Goal: Find specific page/section: Find specific page/section

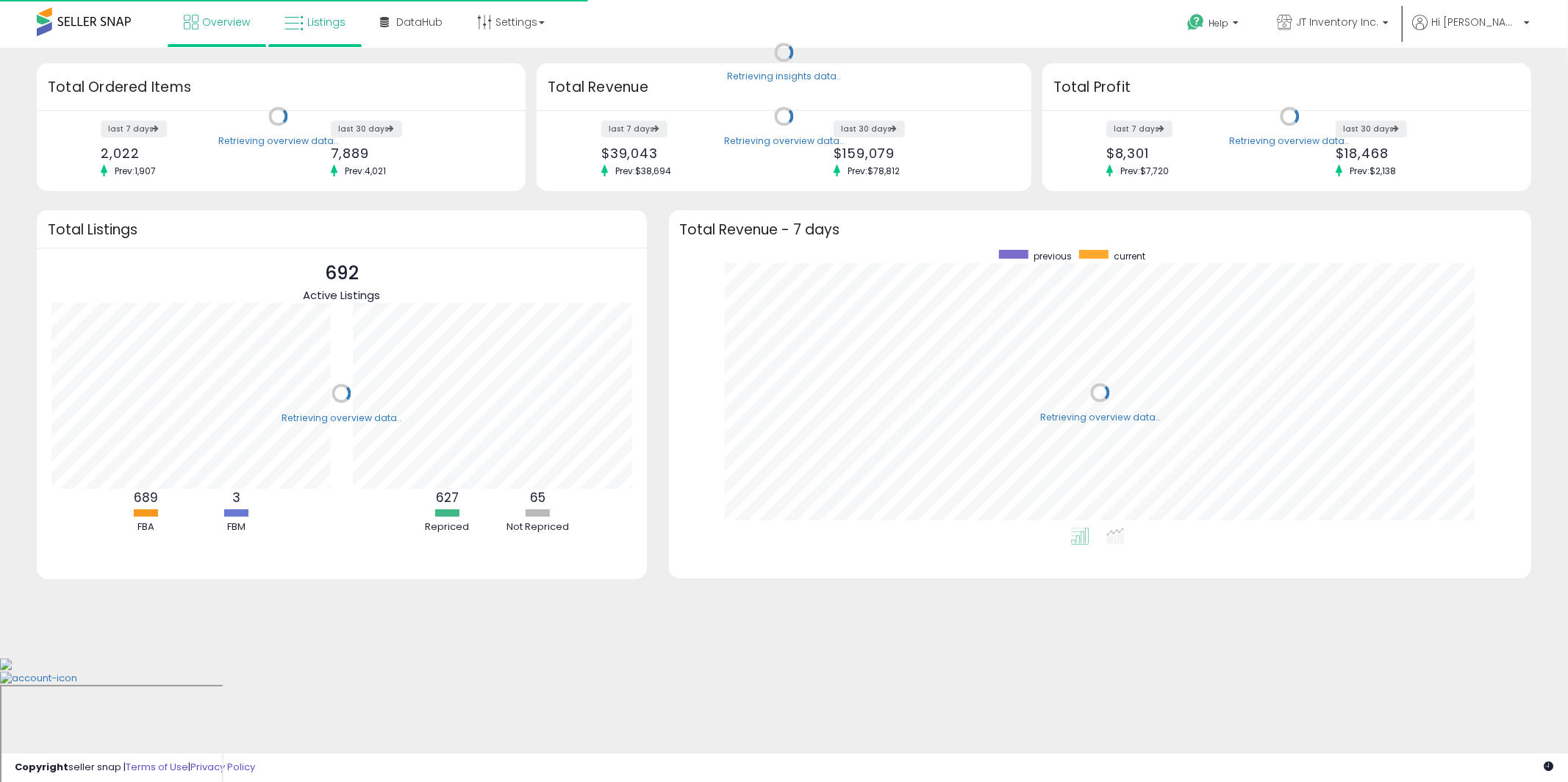
scroll to position [277, 833]
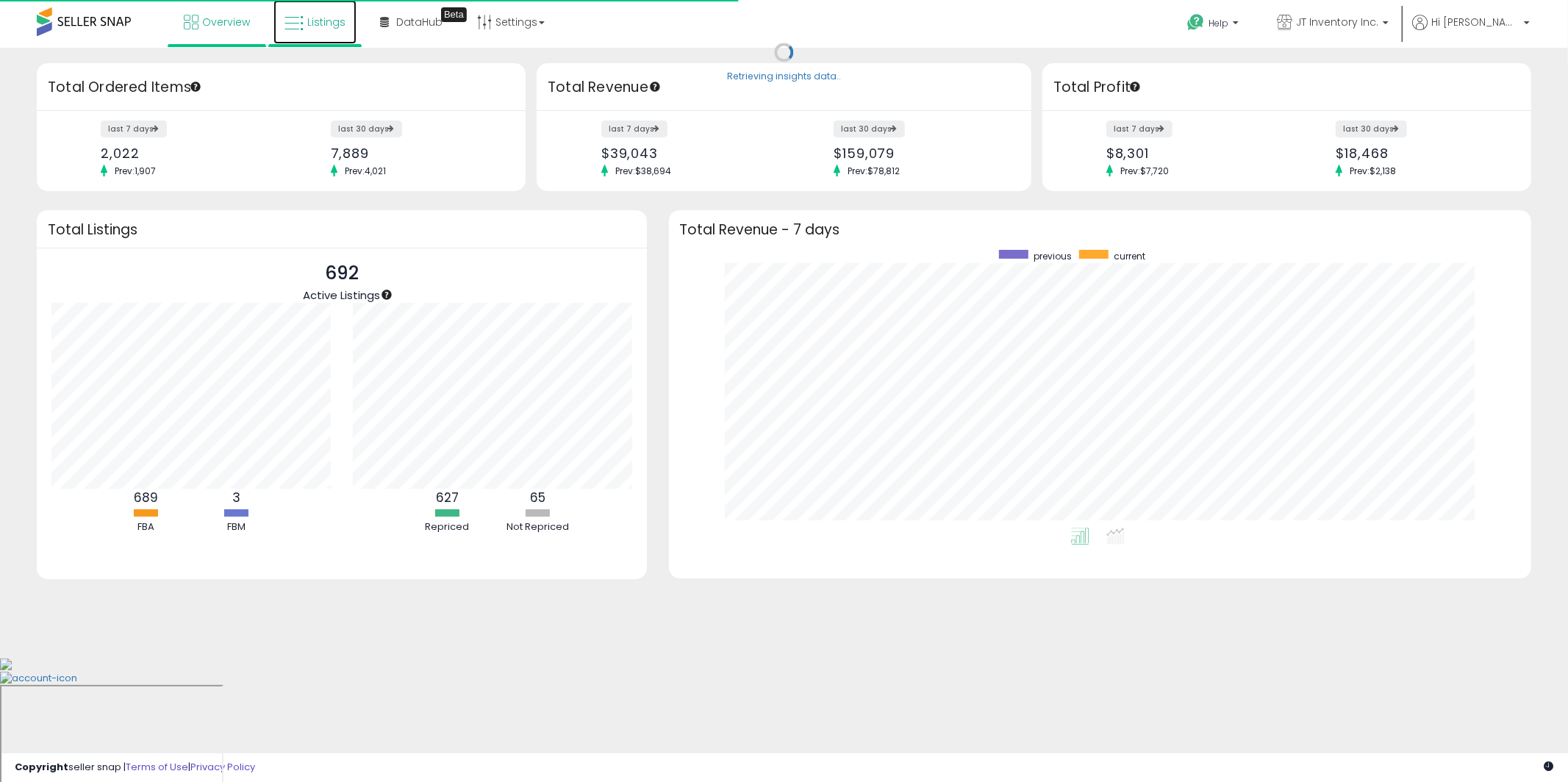
click at [325, 25] on span "Listings" at bounding box center [326, 22] width 38 height 15
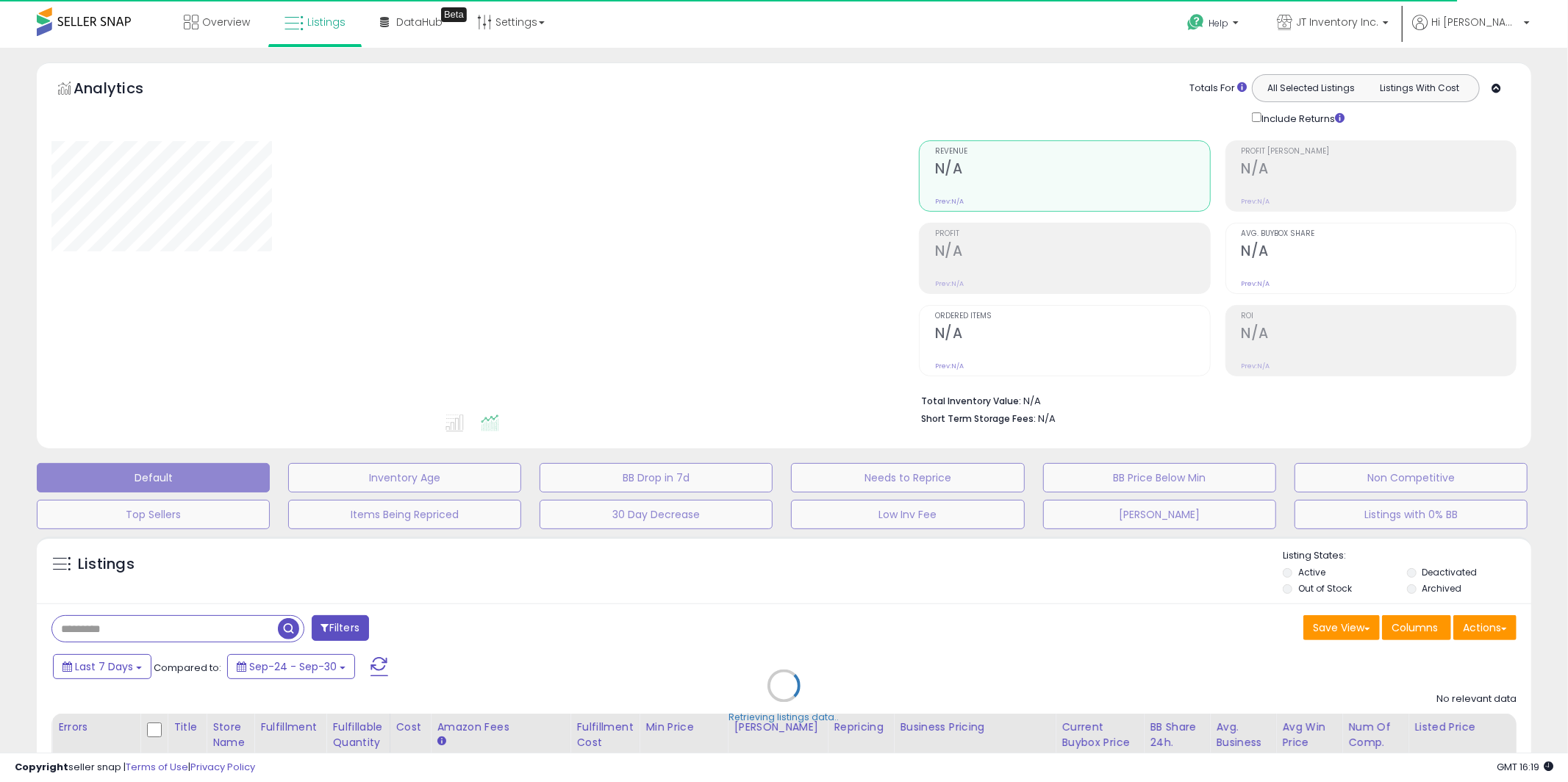
select select "*"
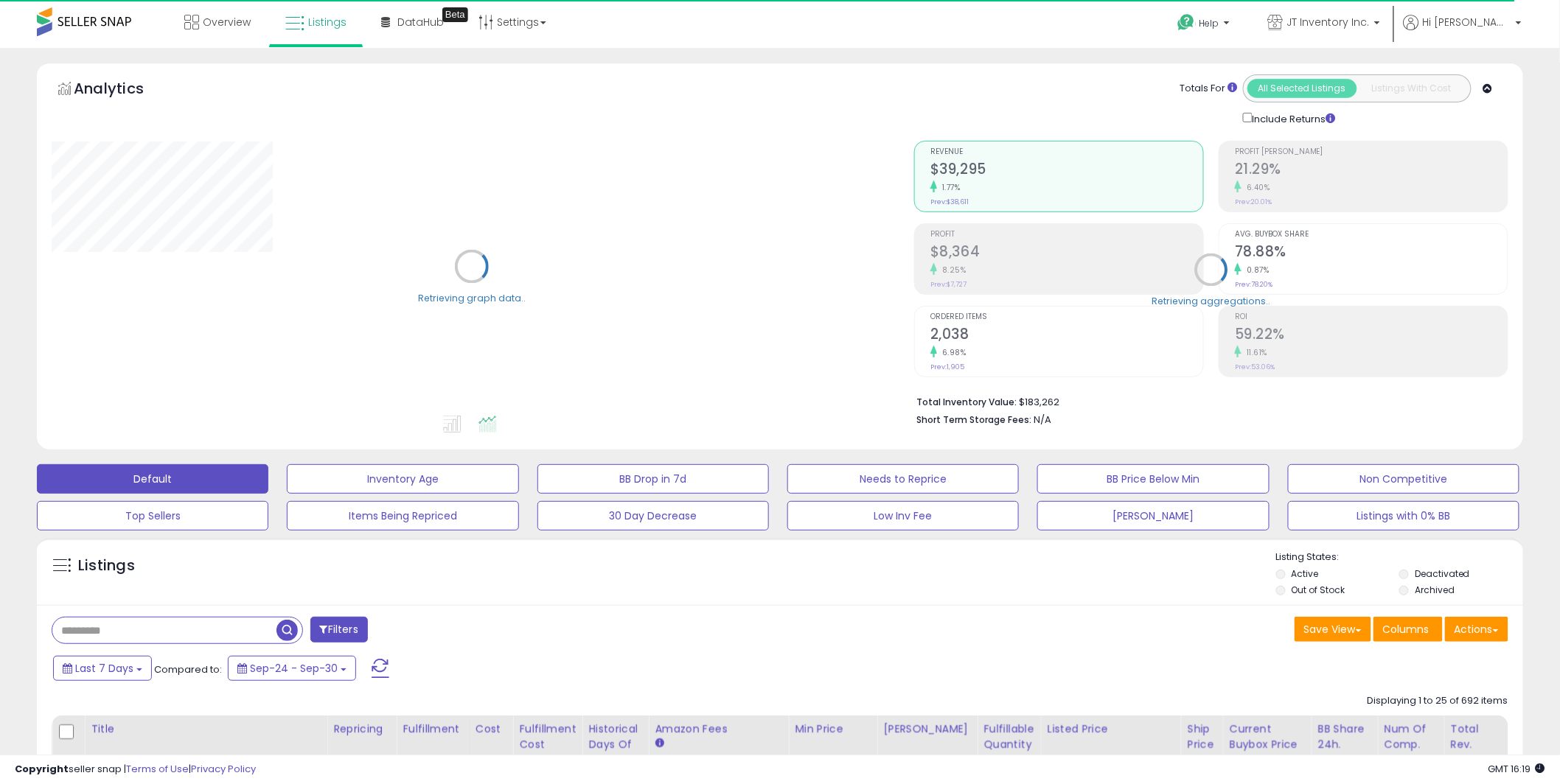
click at [343, 628] on button "Filters" at bounding box center [339, 630] width 57 height 26
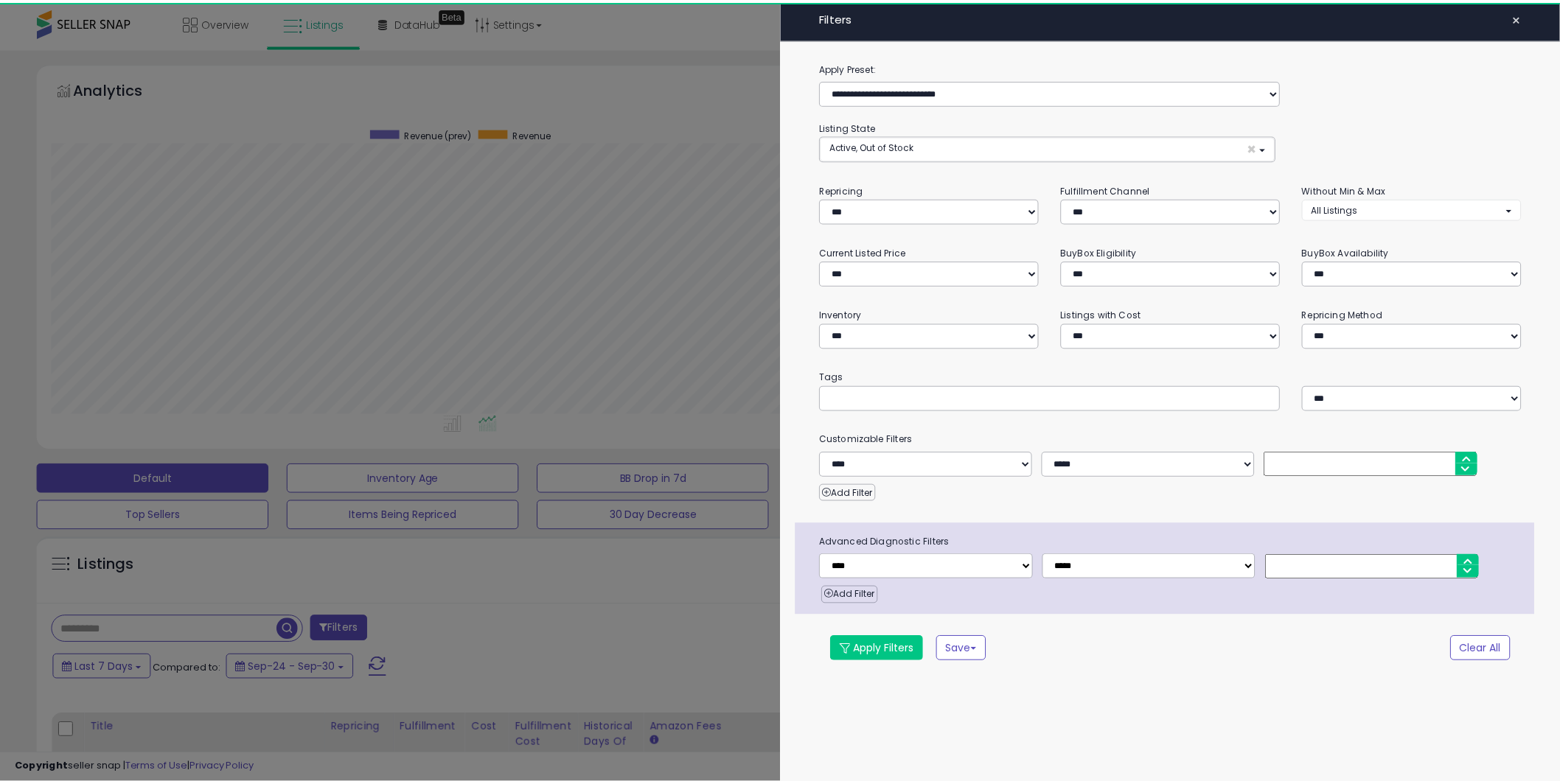
scroll to position [302, 870]
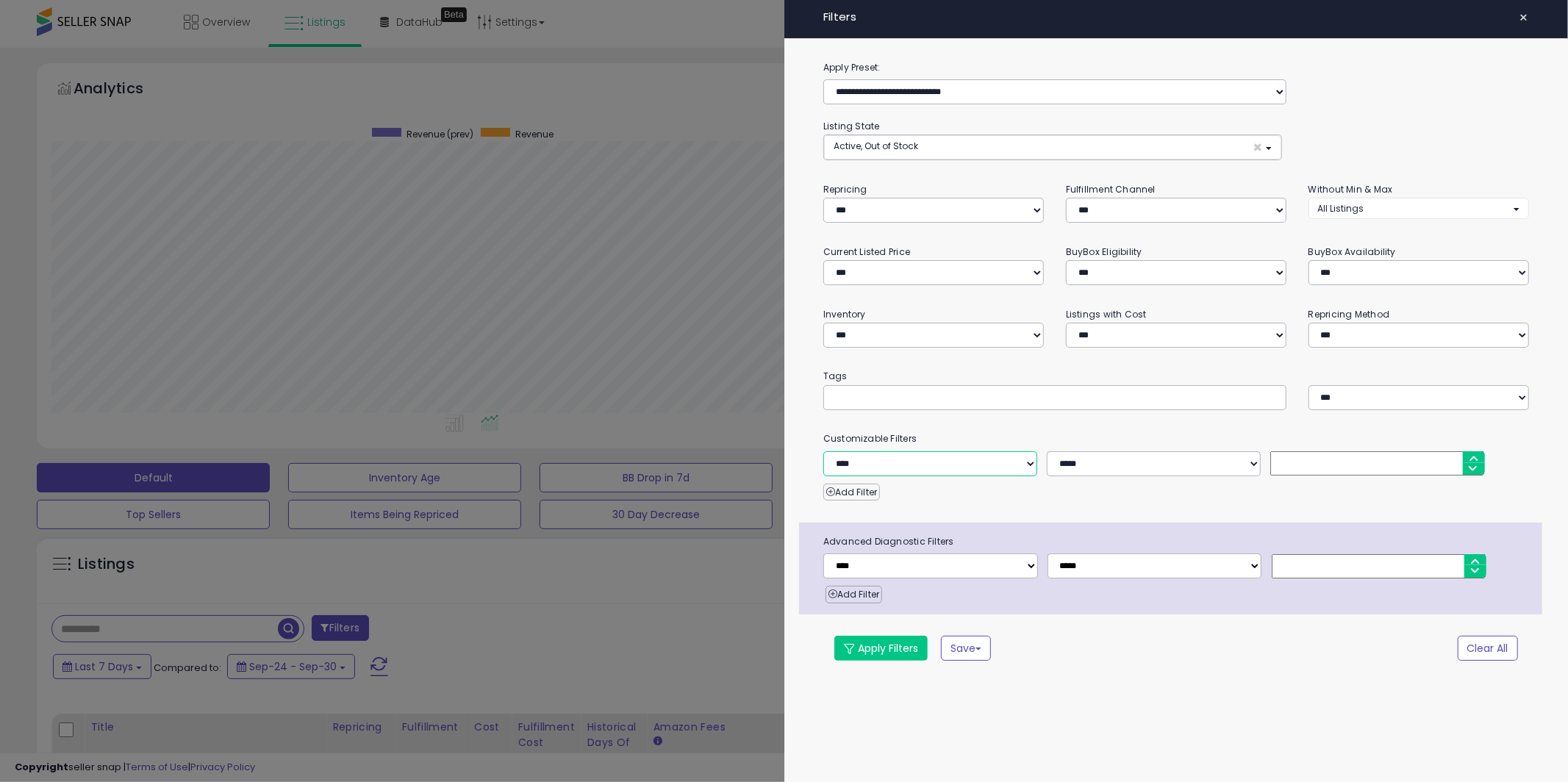
click at [924, 467] on select "**********" at bounding box center [930, 464] width 214 height 25
click at [951, 399] on input "text" at bounding box center [943, 397] width 220 height 15
type input "**********"
click at [988, 419] on div "**********" at bounding box center [1176, 370] width 784 height 621
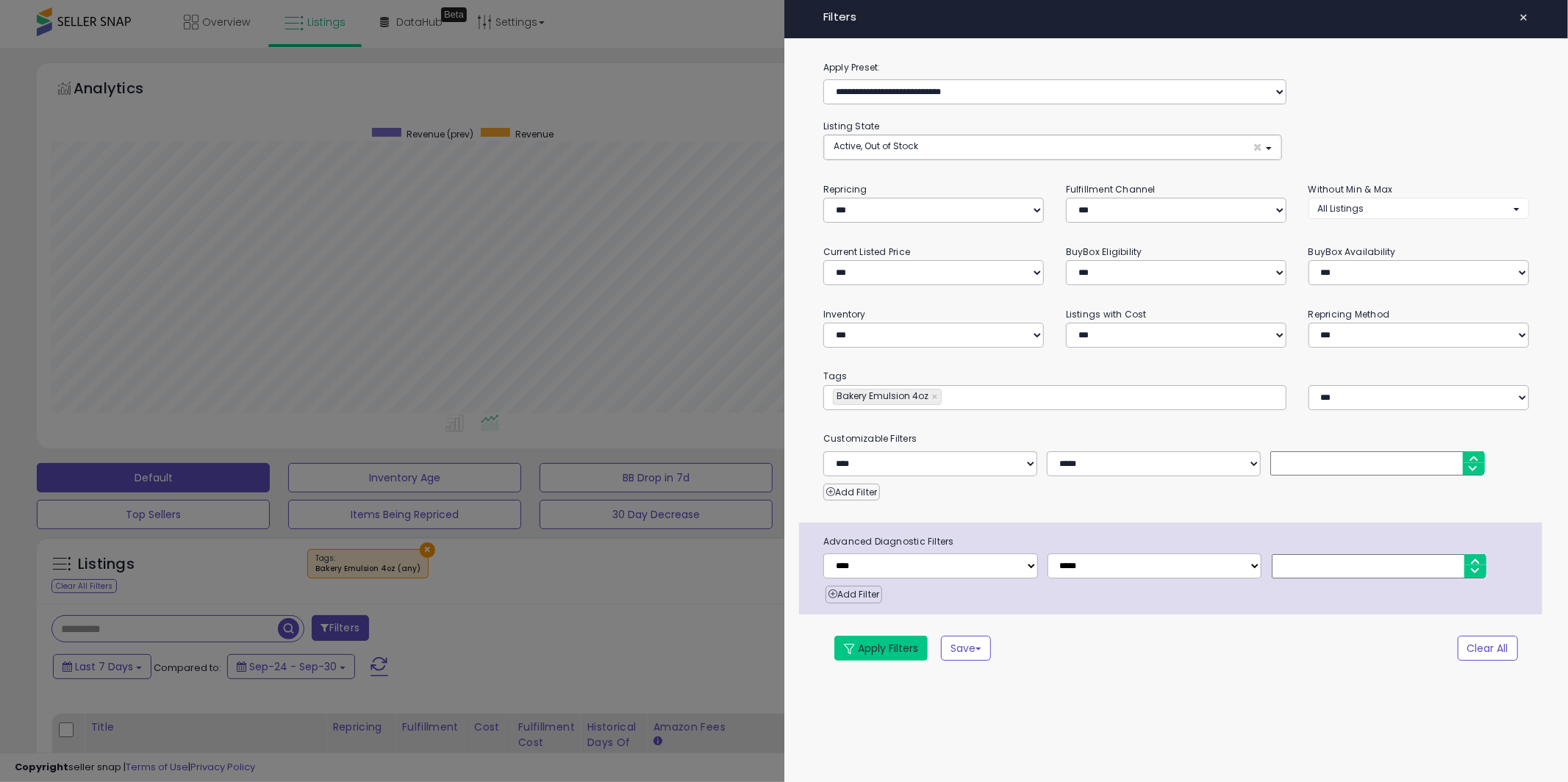
click at [908, 651] on button "Apply Filters" at bounding box center [881, 648] width 93 height 25
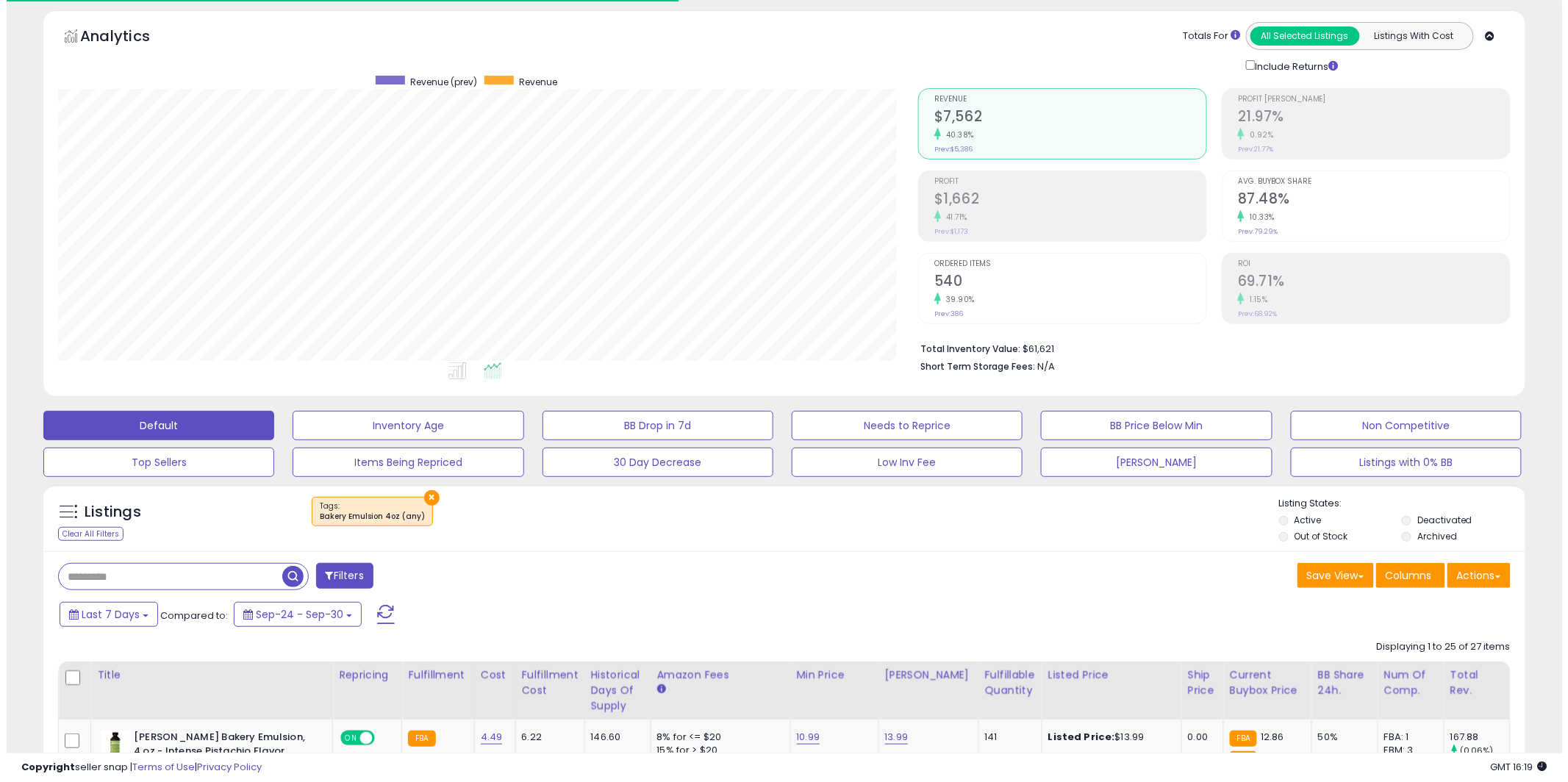
scroll to position [301, 861]
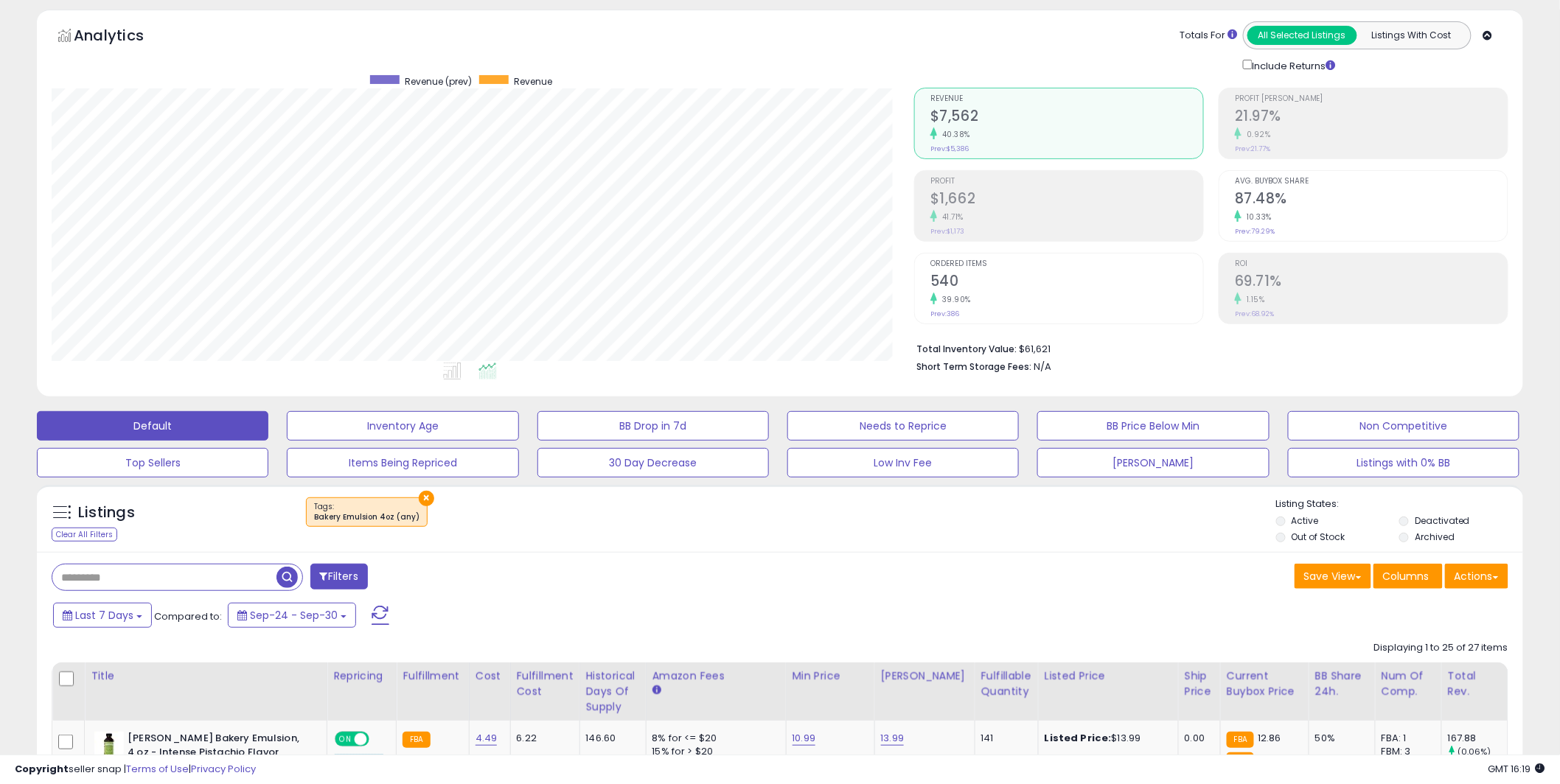
click at [1273, 218] on div "10.33%" at bounding box center [1370, 216] width 272 height 14
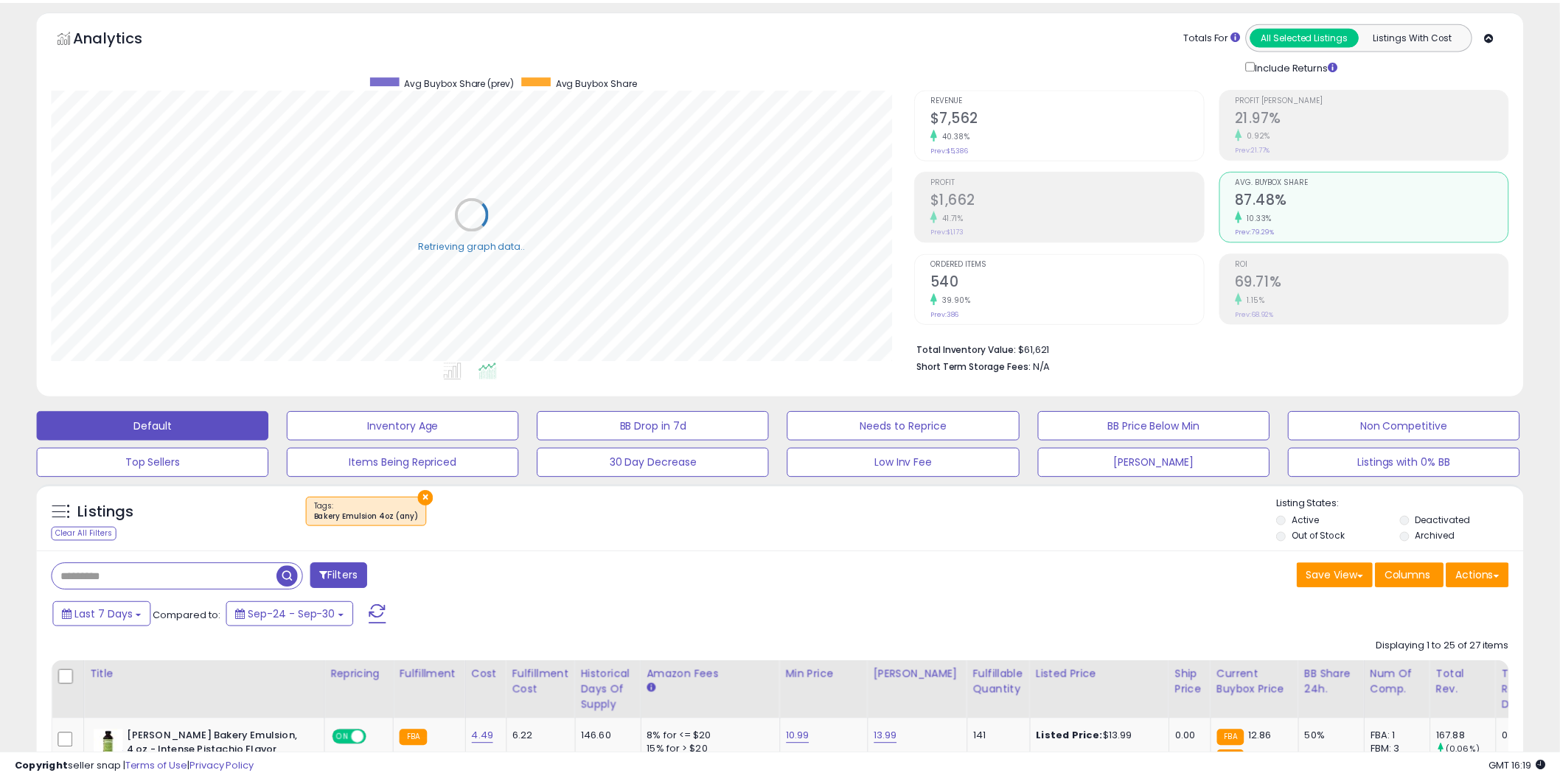
scroll to position [736552, 736189]
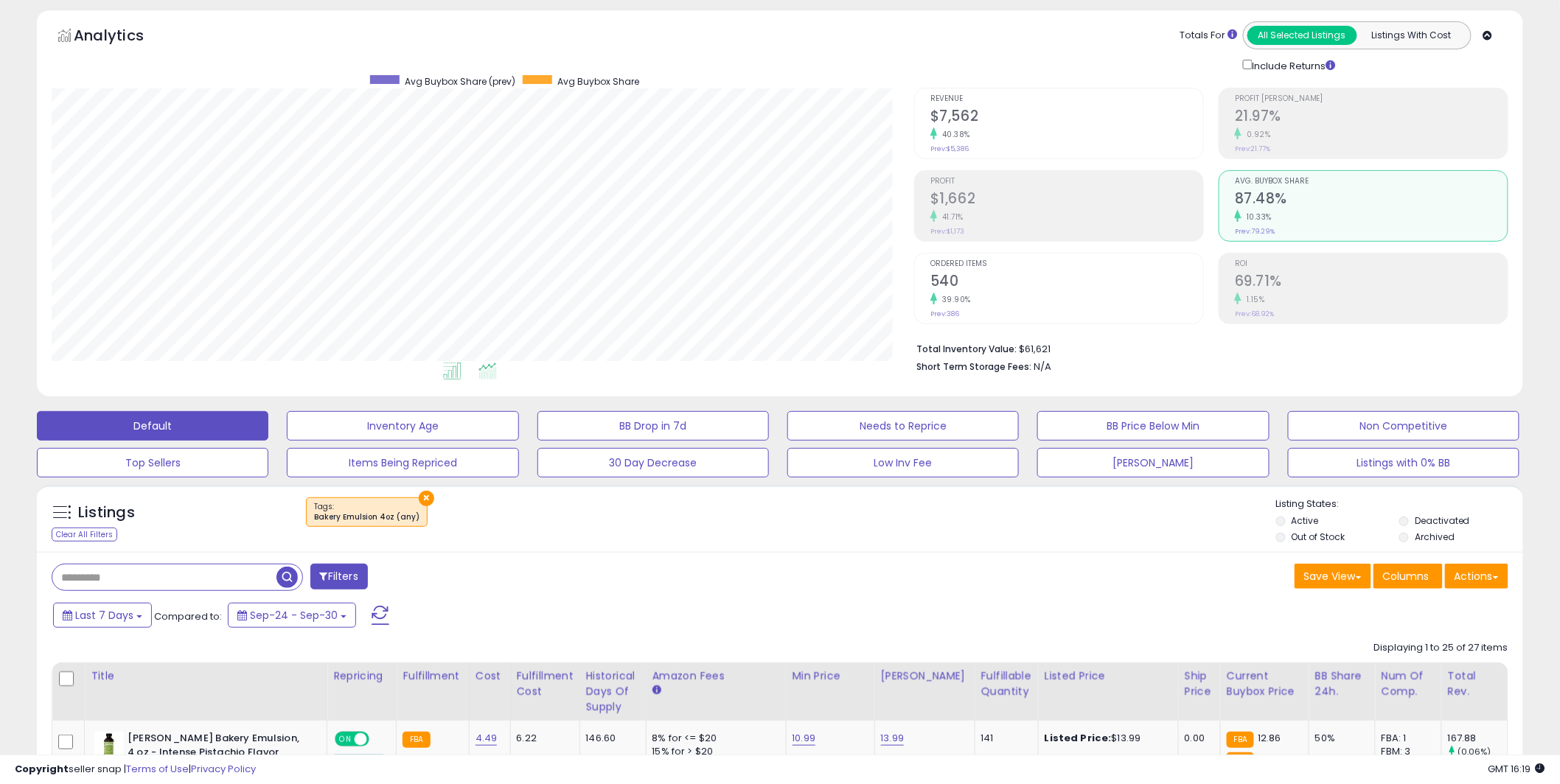
click at [458, 370] on icon at bounding box center [452, 371] width 19 height 17
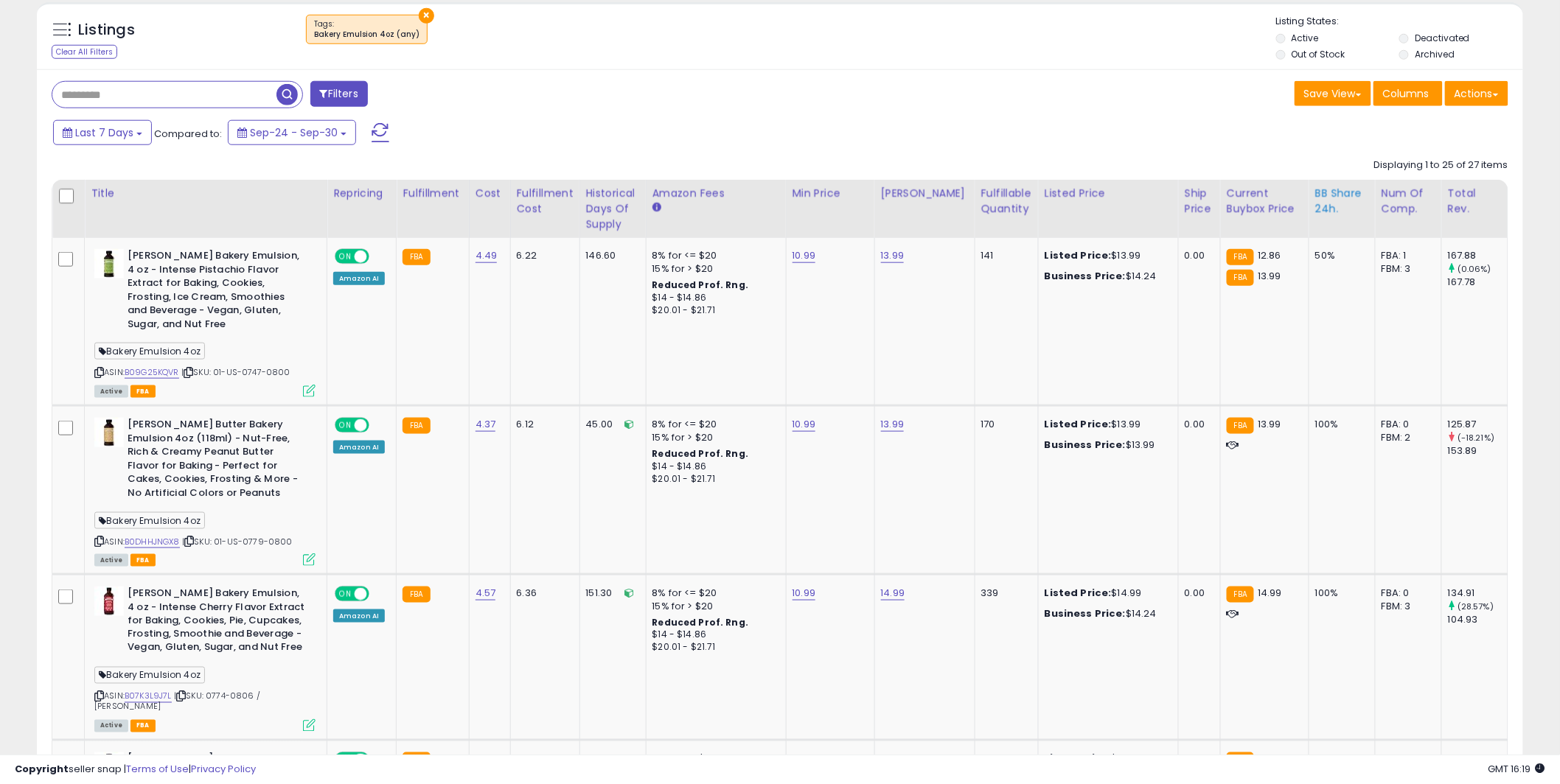
click at [1315, 199] on div "BB Share 24h." at bounding box center [1341, 200] width 53 height 31
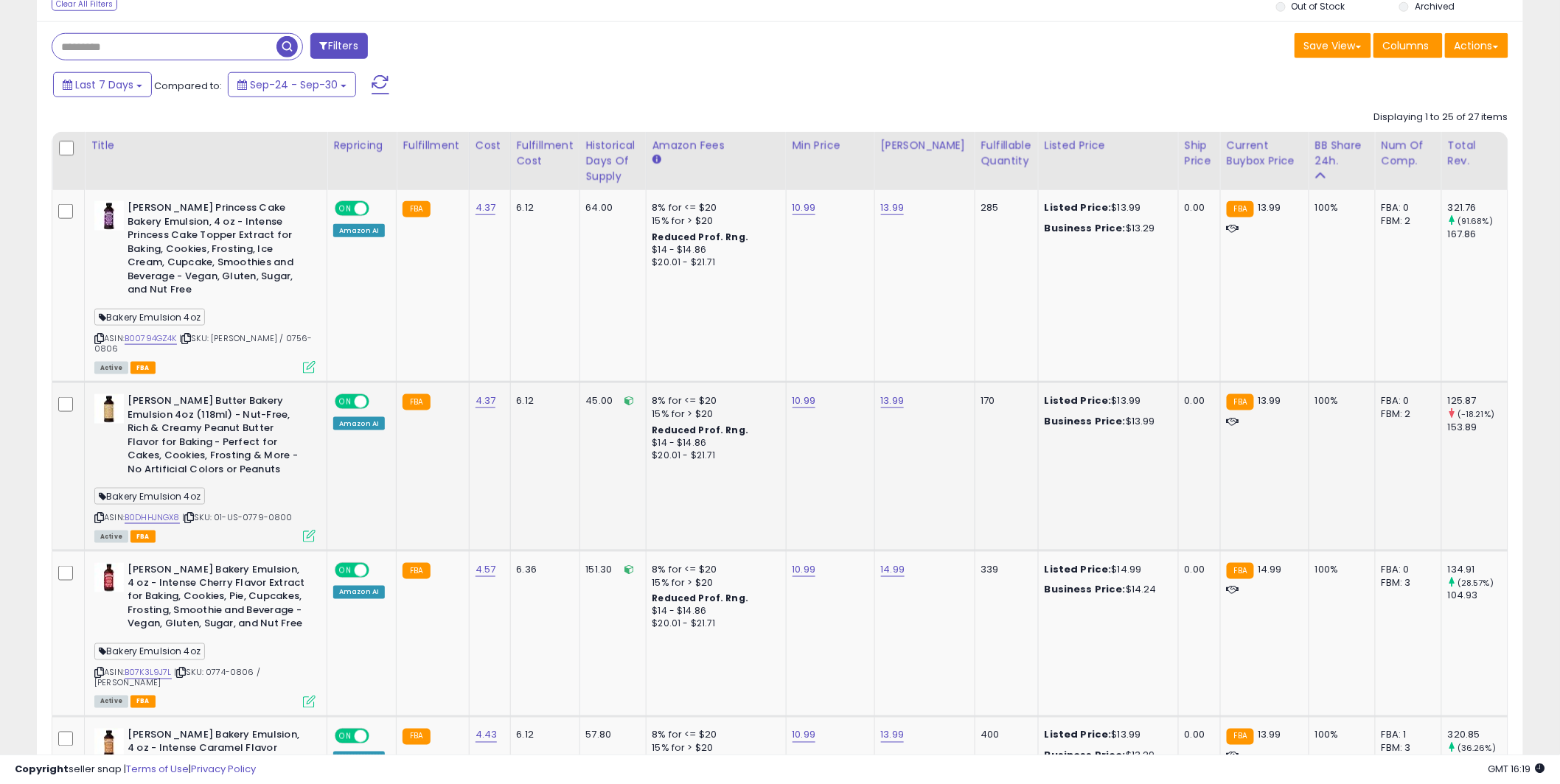
scroll to position [639, 0]
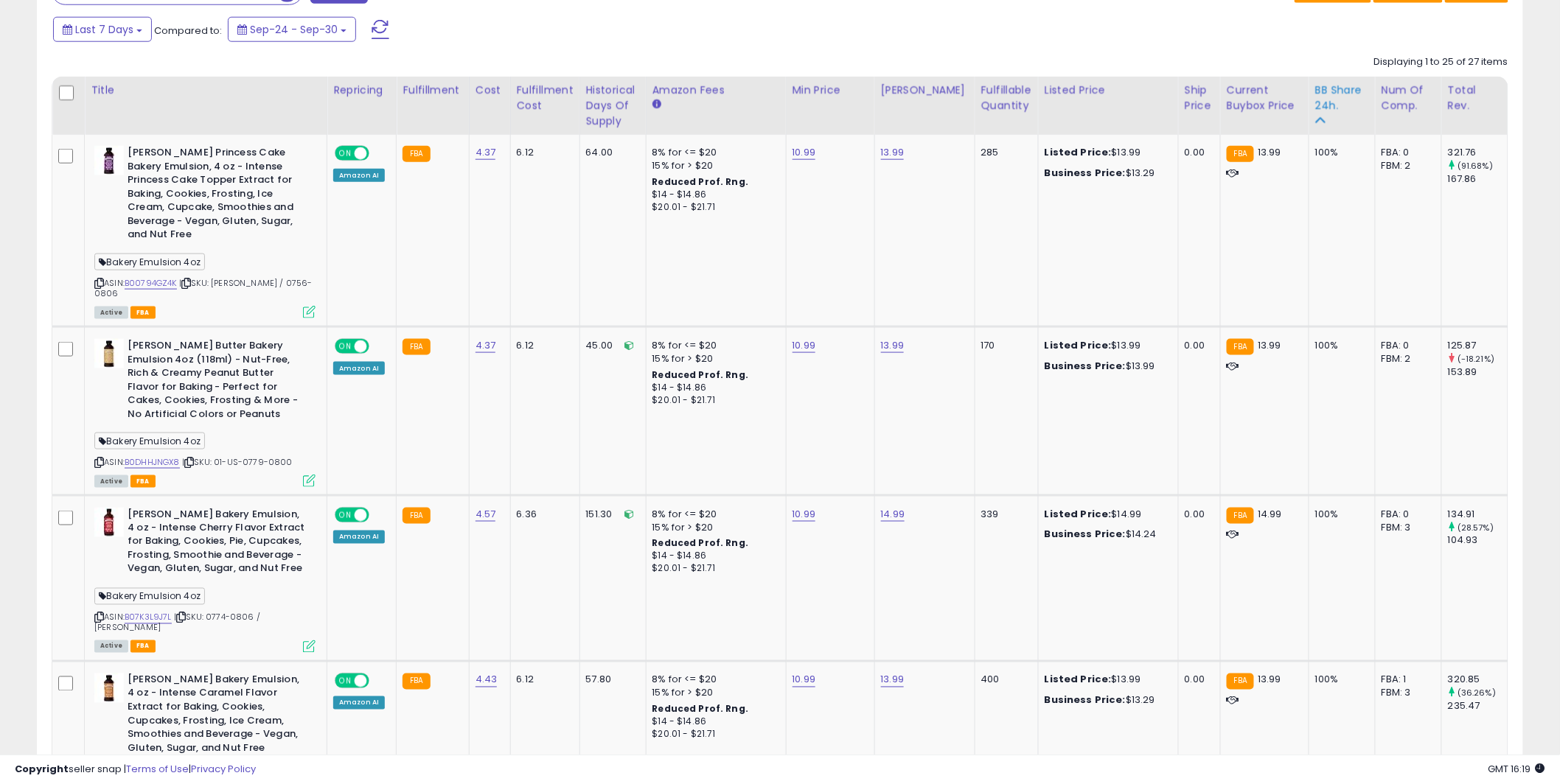
click at [1319, 95] on div "BB Share 24h." at bounding box center [1341, 97] width 53 height 31
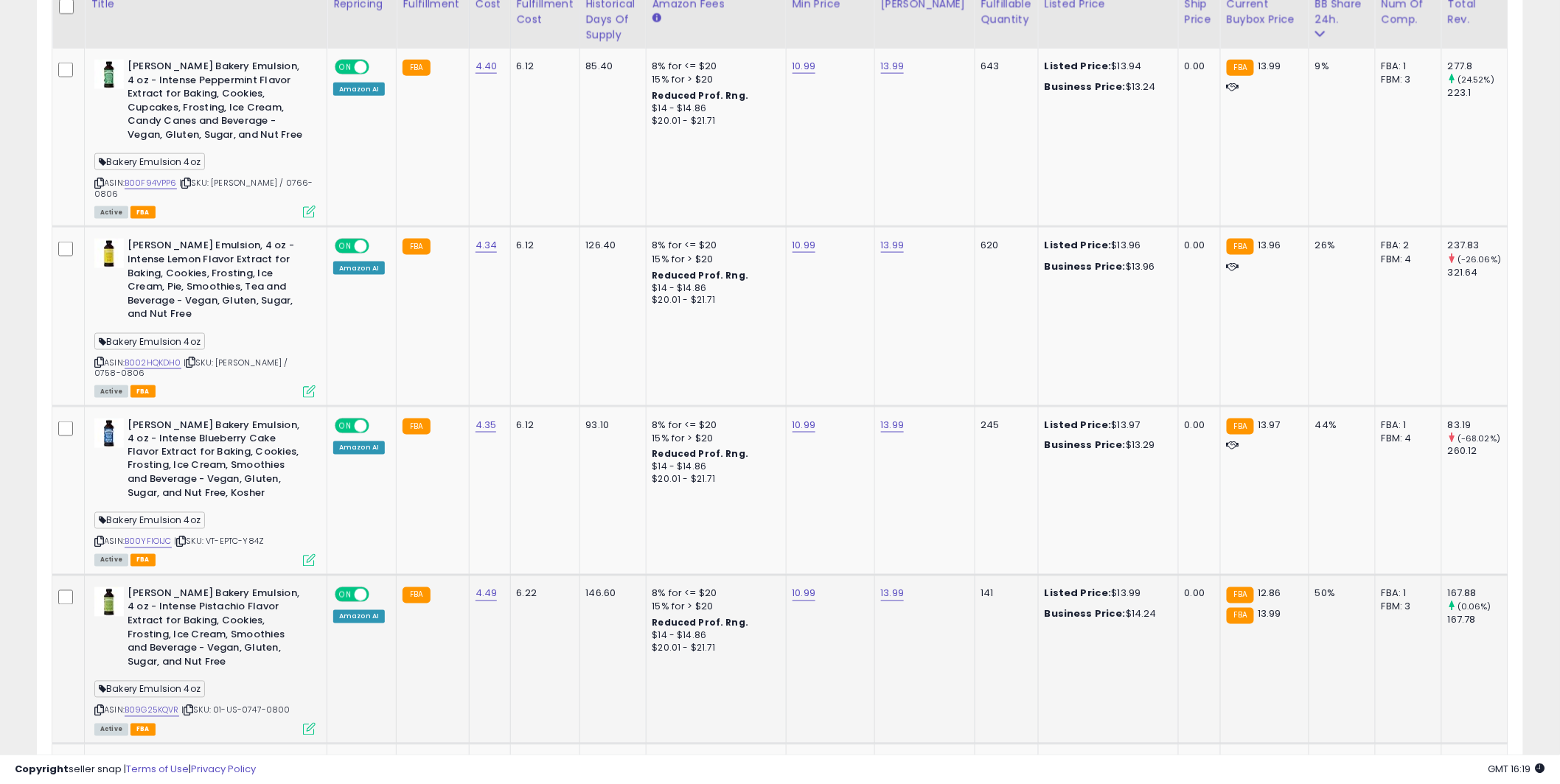
scroll to position [472, 0]
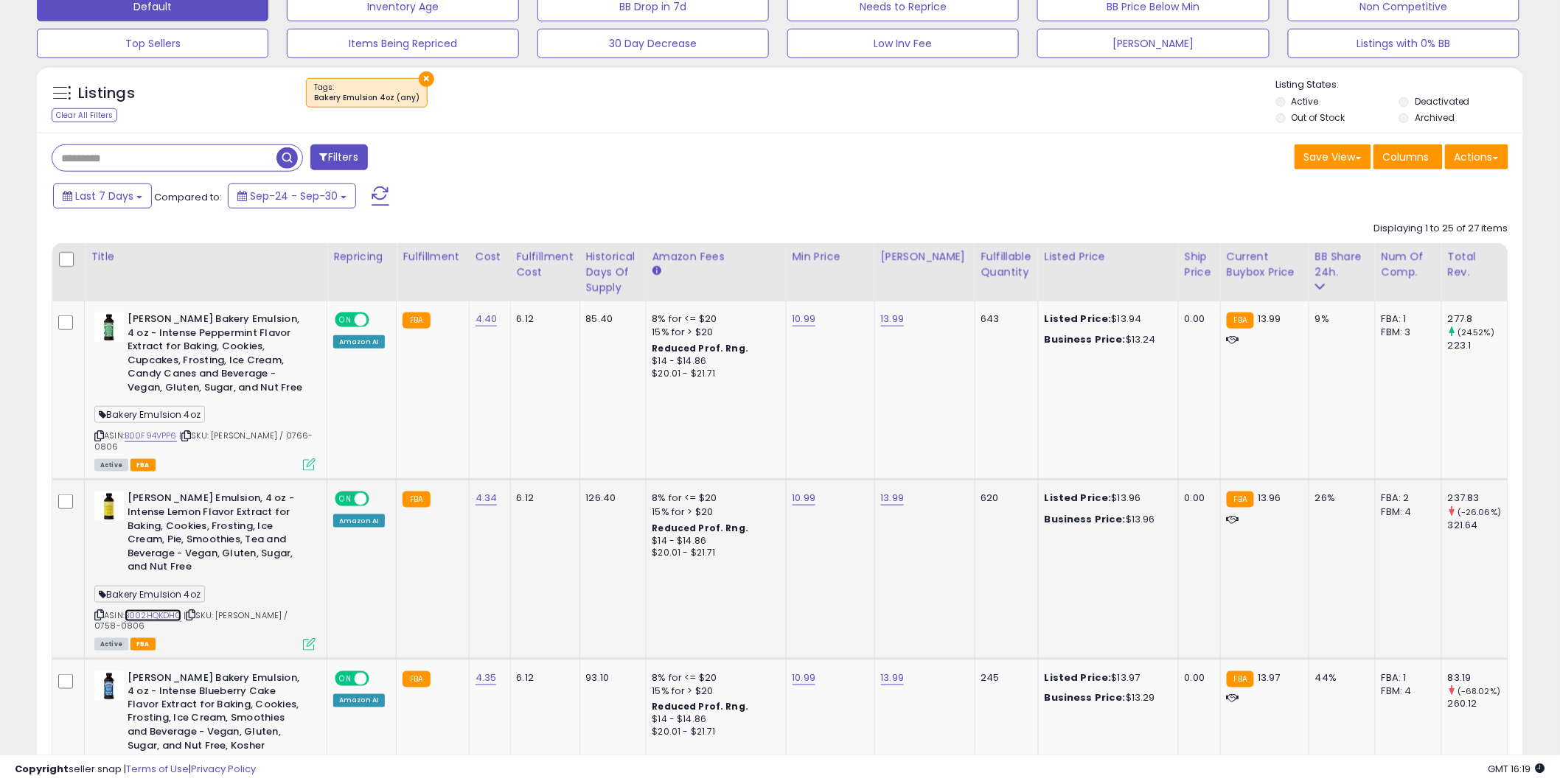
click at [151, 609] on link "B002HQKDH0" at bounding box center [153, 615] width 57 height 12
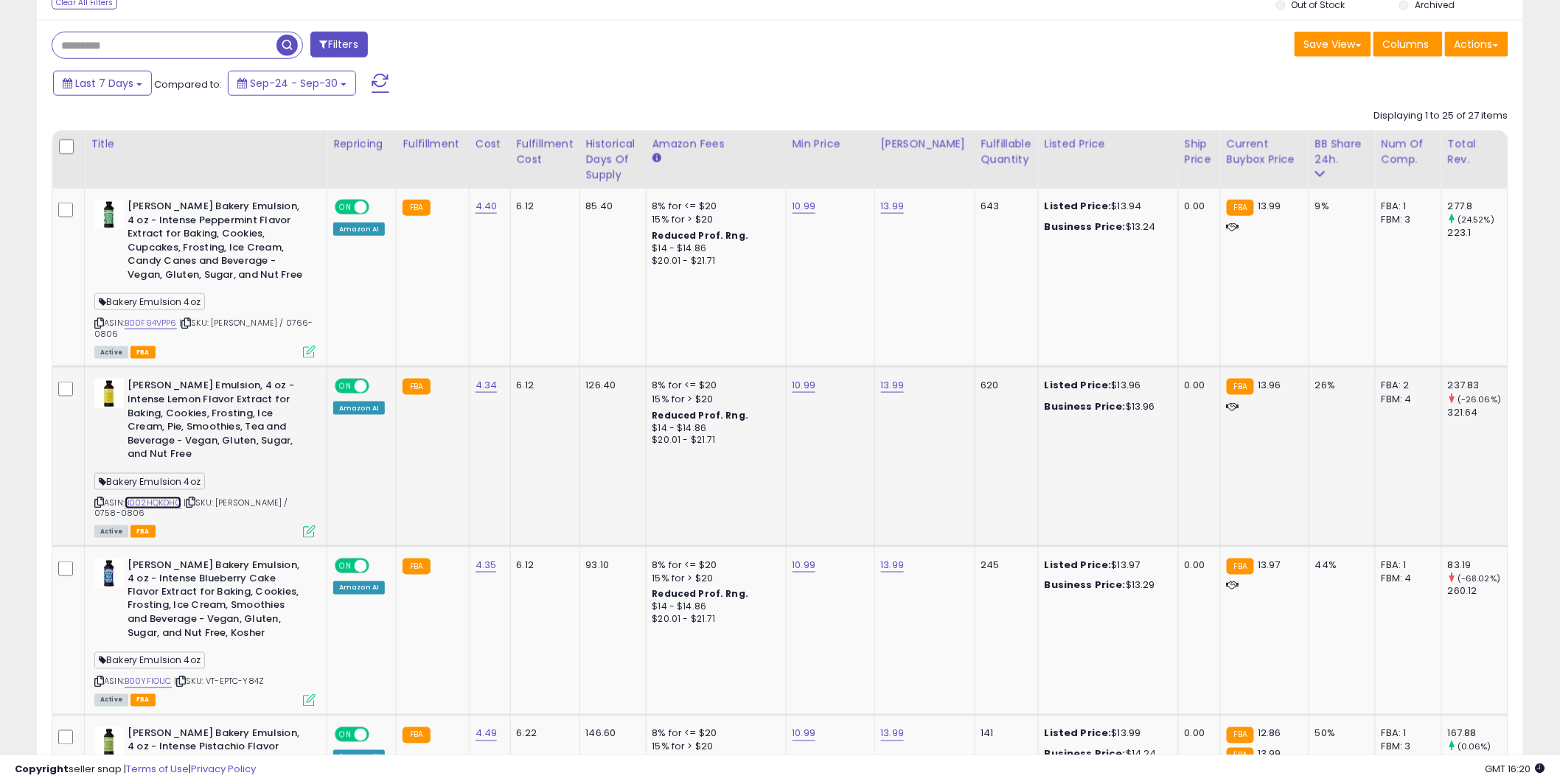
scroll to position [673, 0]
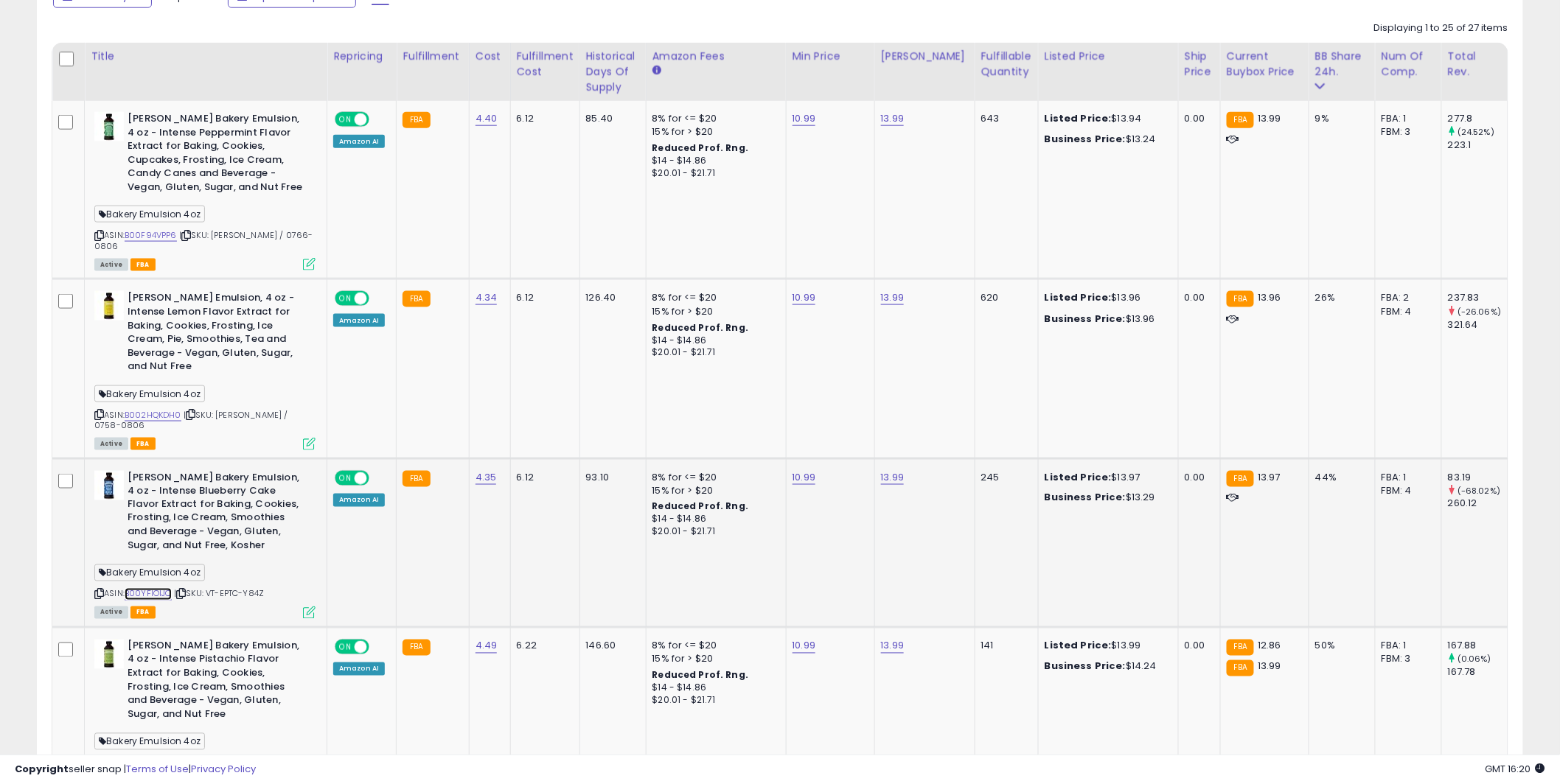
click at [152, 588] on link "B00YFIOIJC" at bounding box center [148, 594] width 47 height 12
